Goal: Check status: Check status

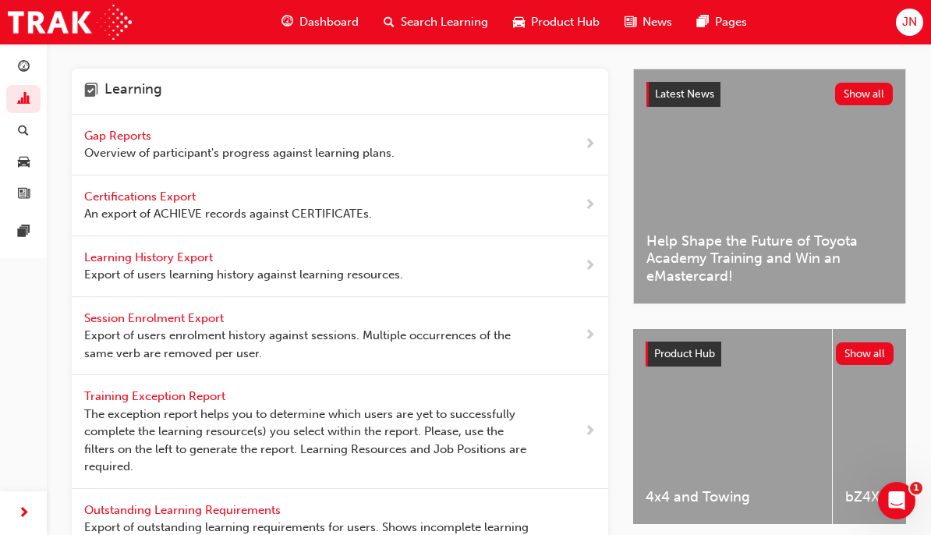
click at [127, 140] on span "Gap Reports" at bounding box center [119, 136] width 70 height 14
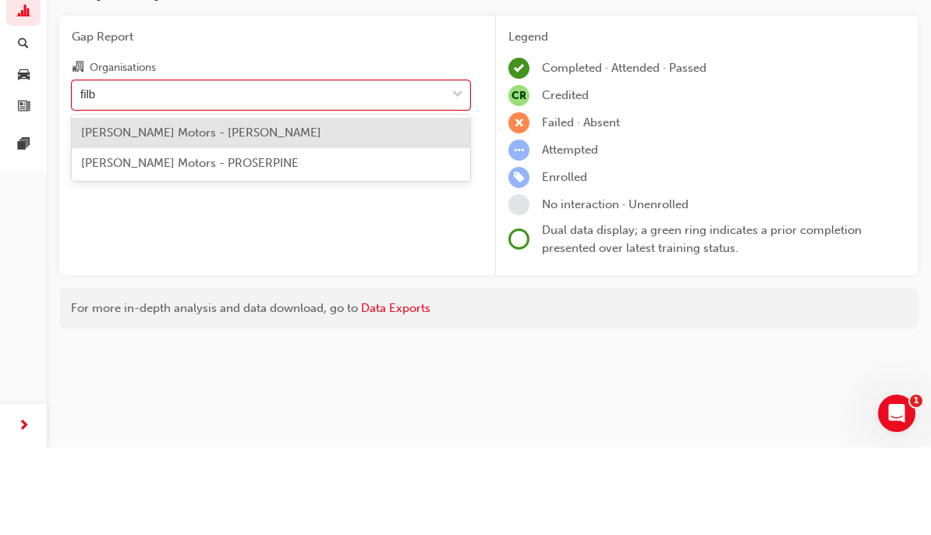
click at [288, 205] on div "[PERSON_NAME] Motors - [PERSON_NAME]" at bounding box center [271, 220] width 399 height 30
type input "filb"
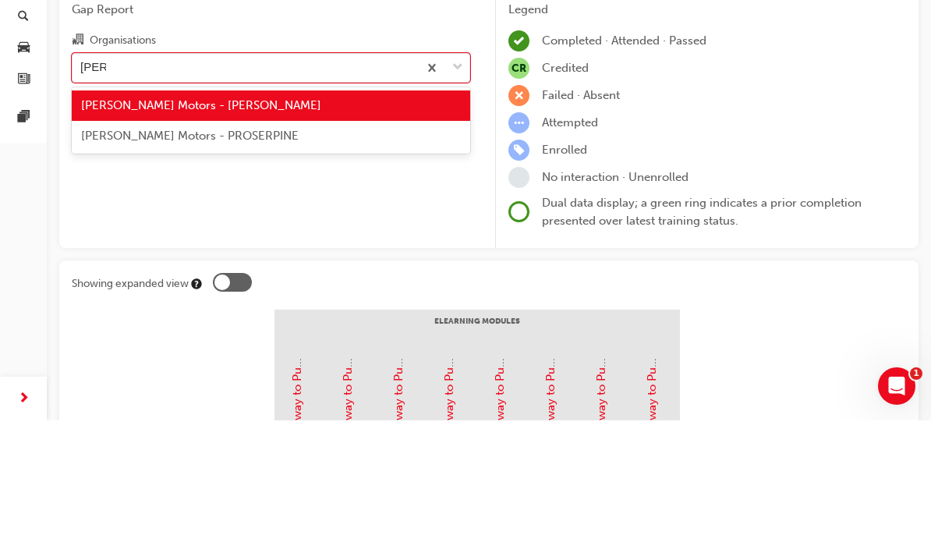
click at [343, 236] on div "[PERSON_NAME] Motors - PROSERPINE" at bounding box center [271, 251] width 399 height 30
type input "[PERSON_NAME]"
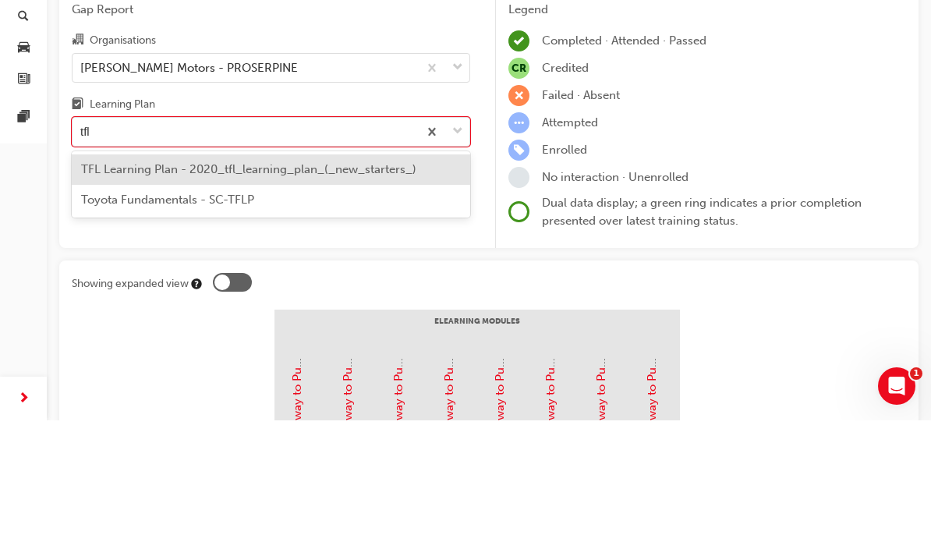
click at [376, 277] on span "TFL Learning Plan - 2020_tfl_learning_plan_(_new_starters_)" at bounding box center [248, 284] width 335 height 14
type input "tfl"
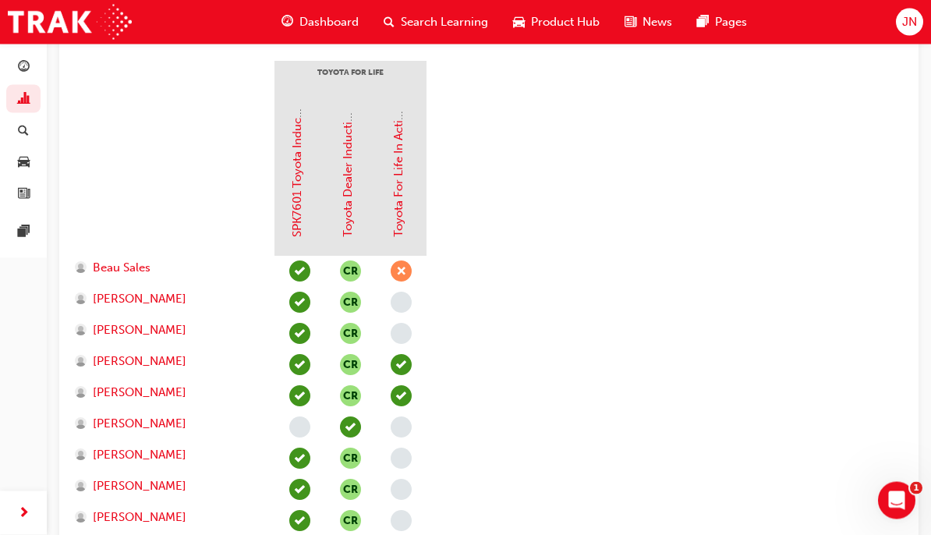
scroll to position [360, 0]
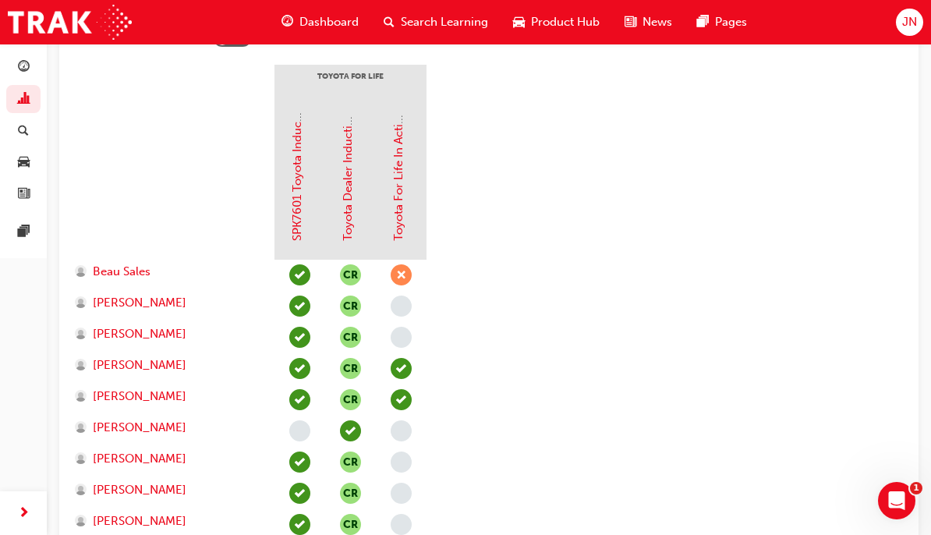
click at [395, 200] on link "Toyota For Life In Action - Virtual Classroom" at bounding box center [399, 121] width 14 height 239
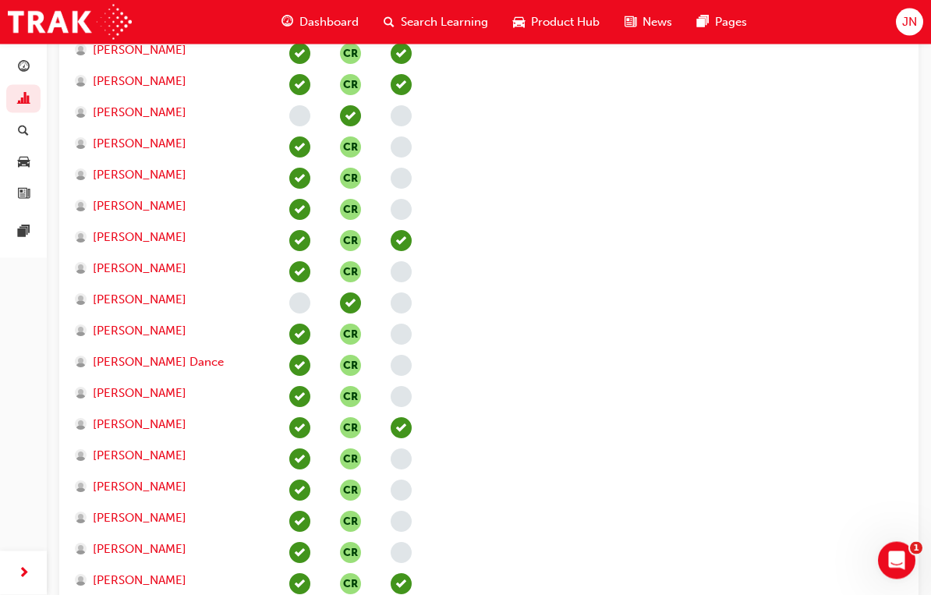
scroll to position [675, 0]
click at [135, 305] on span "[PERSON_NAME]" at bounding box center [140, 300] width 94 height 18
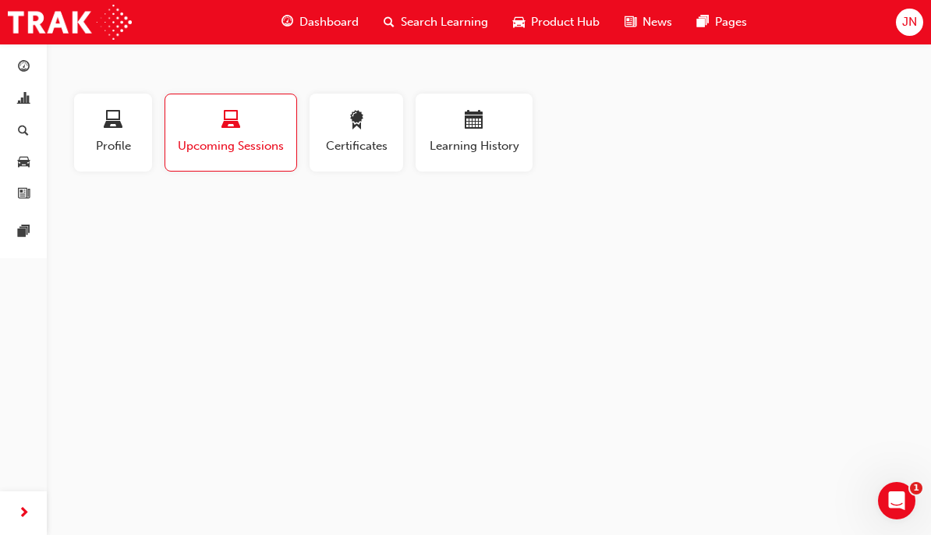
click at [101, 148] on span "Profile" at bounding box center [113, 146] width 55 height 18
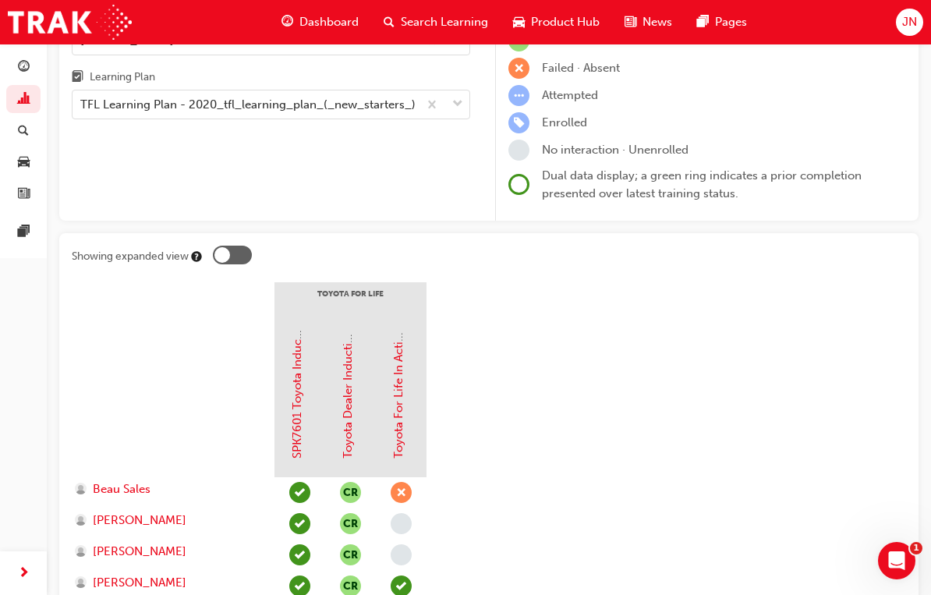
scroll to position [273, 0]
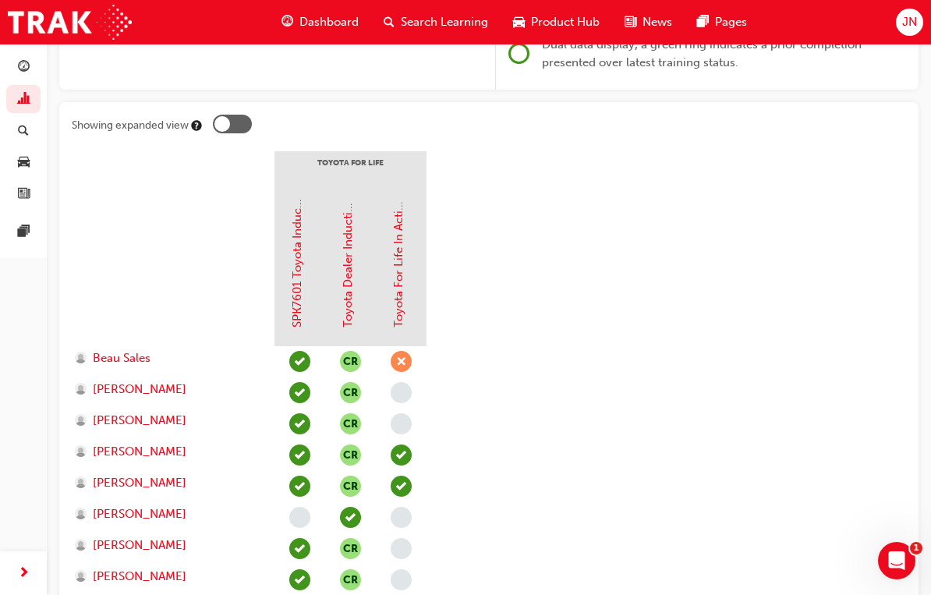
click at [402, 283] on link "Toyota For Life In Action - Virtual Classroom" at bounding box center [399, 207] width 14 height 239
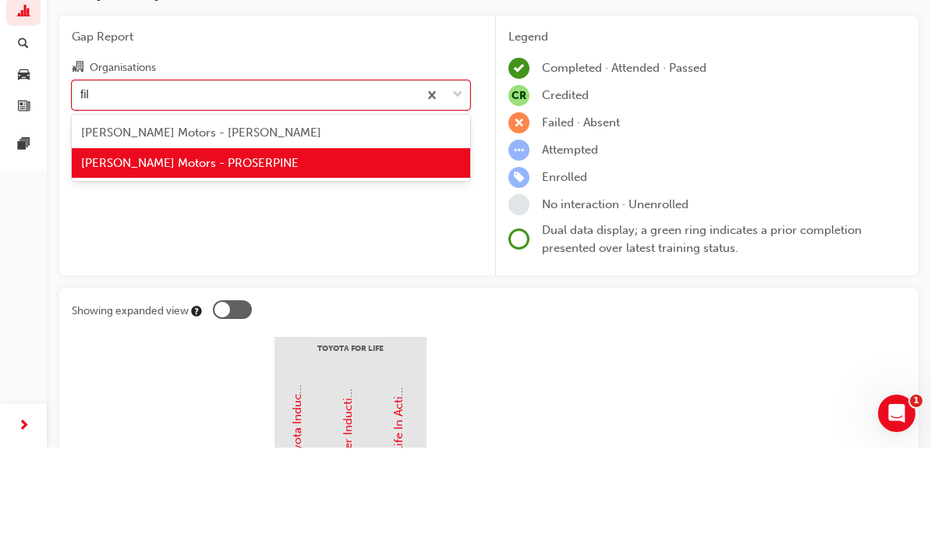
click at [248, 205] on div "[PERSON_NAME] Motors - [PERSON_NAME]" at bounding box center [271, 220] width 399 height 30
type input "fil"
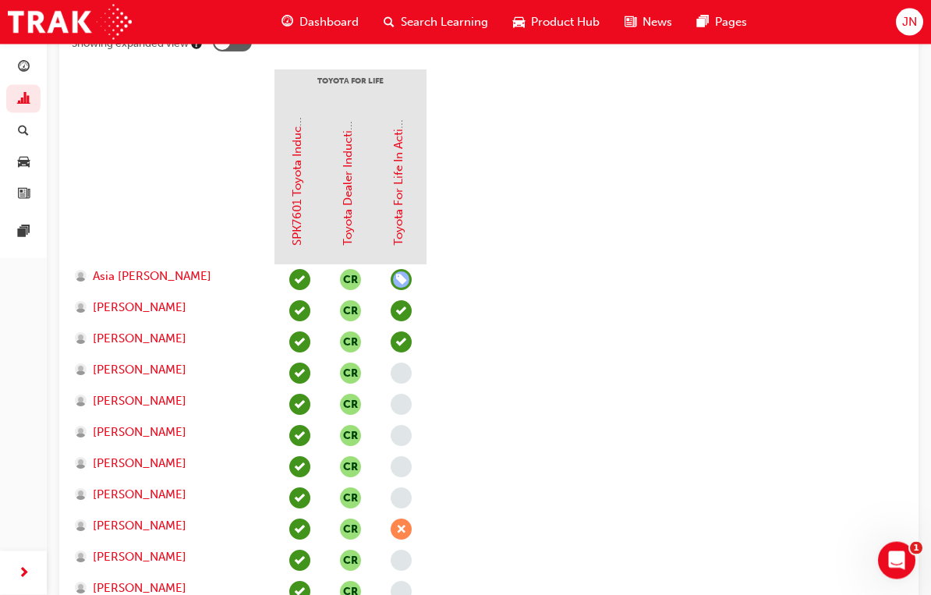
scroll to position [355, 0]
click at [141, 374] on span "[PERSON_NAME]" at bounding box center [140, 370] width 94 height 18
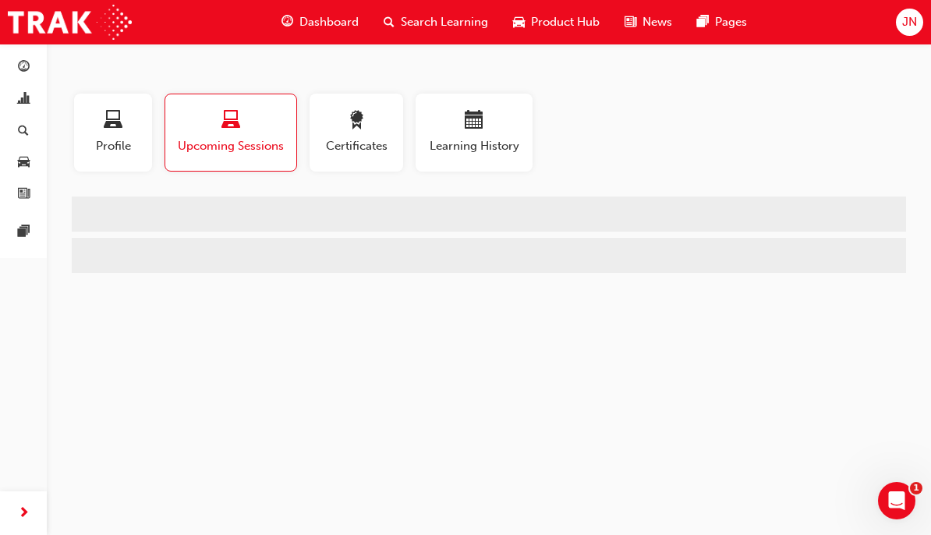
click at [122, 139] on span "Profile" at bounding box center [113, 146] width 55 height 18
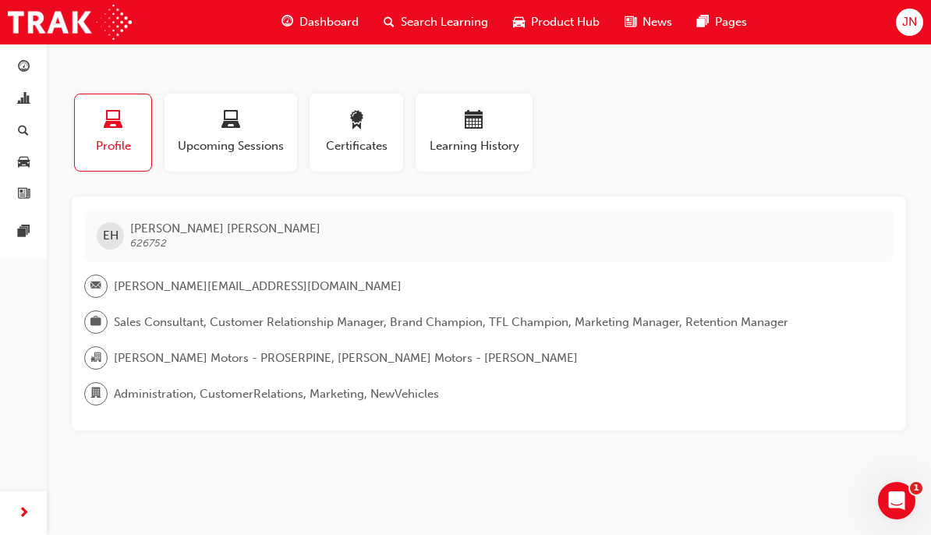
scroll to position [385, 0]
